Goal: Check status: Check status

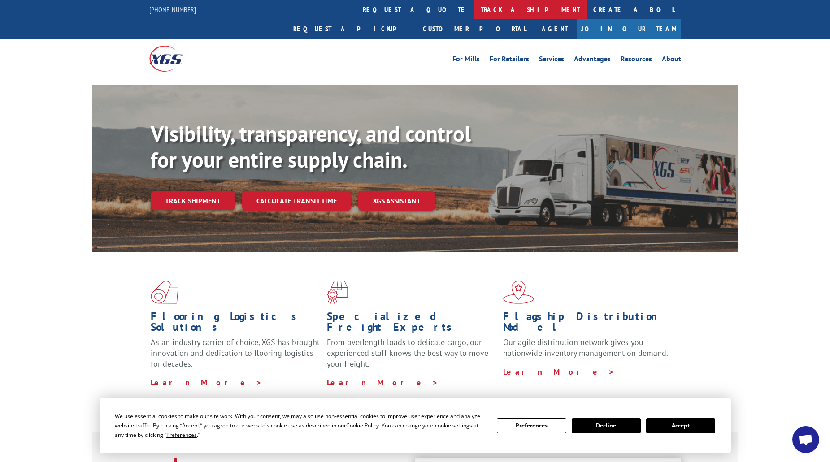
click at [395, 7] on link "track a shipment" at bounding box center [530, 9] width 113 height 19
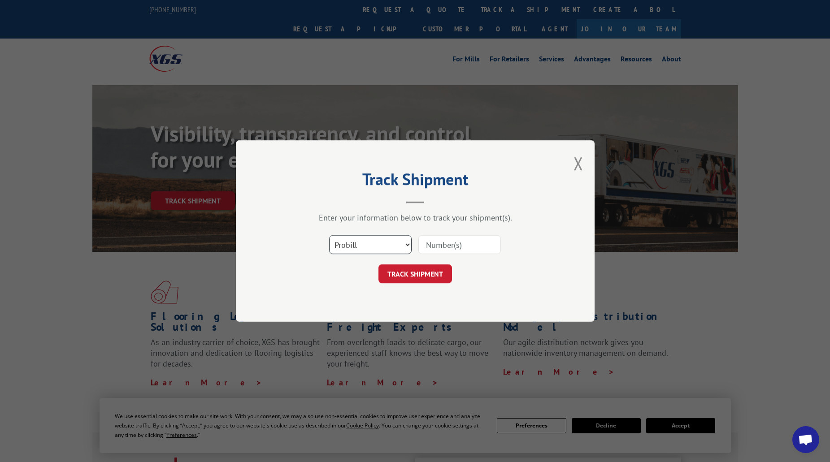
click at [395, 241] on select "Select category... Probill BOL PO" at bounding box center [370, 244] width 82 height 19
select select "po"
click at [329, 235] on select "Select category... Probill BOL PO" at bounding box center [370, 244] width 82 height 19
click at [395, 241] on input at bounding box center [459, 244] width 82 height 19
type input "ps063254"
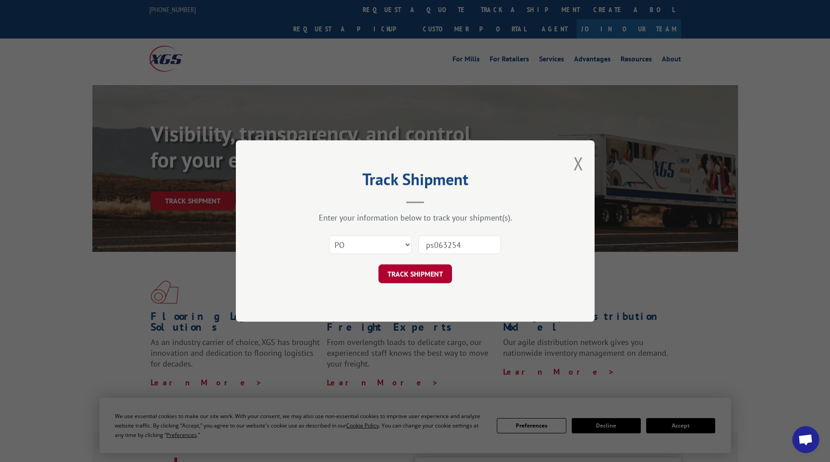
click at [395, 272] on button "TRACK SHIPMENT" at bounding box center [415, 273] width 74 height 19
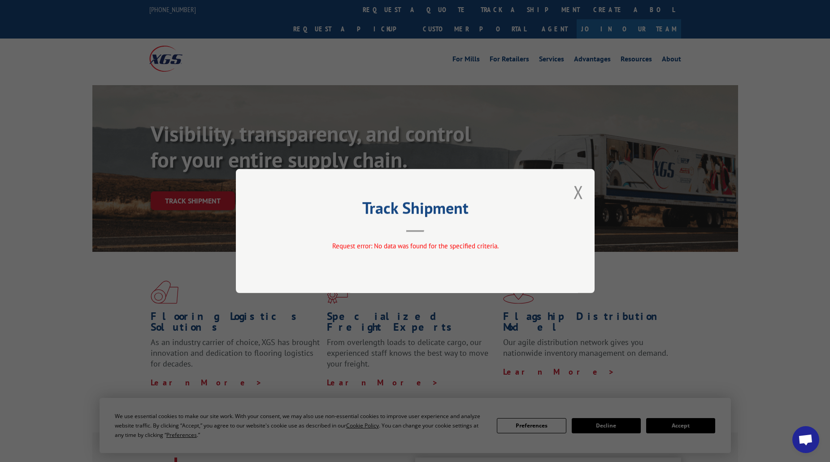
click at [395, 194] on div "Track Shipment Request error: No data was found for the specified criteria." at bounding box center [415, 231] width 359 height 124
click at [395, 191] on button "Close modal" at bounding box center [578, 192] width 10 height 24
